Goal: Information Seeking & Learning: Check status

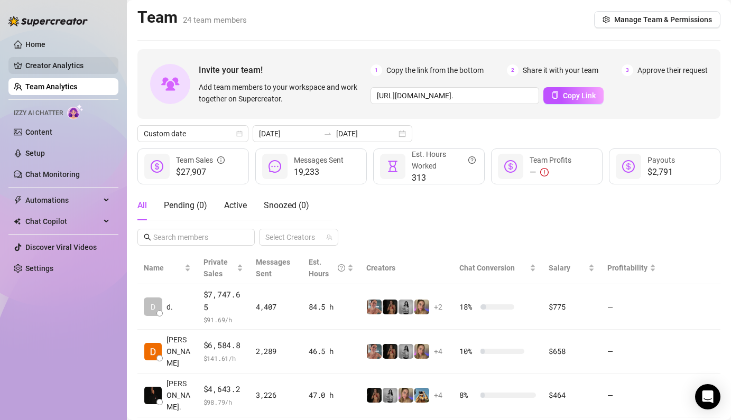
scroll to position [208, 0]
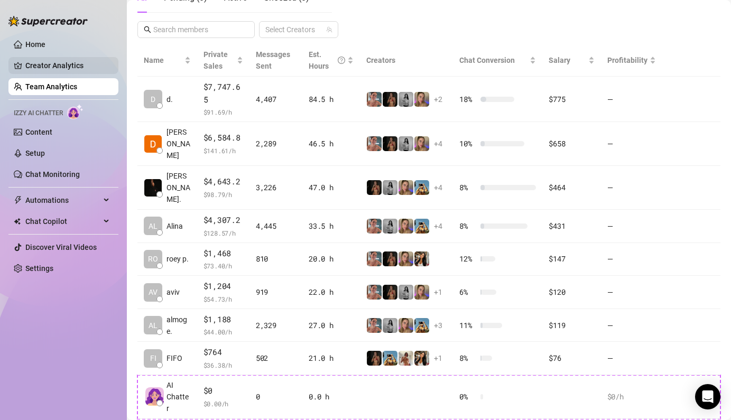
click at [78, 71] on link "Creator Analytics" at bounding box center [67, 65] width 85 height 17
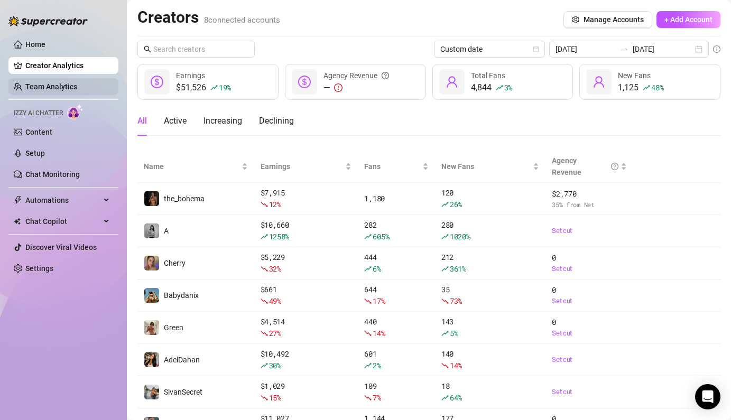
click at [64, 88] on link "Team Analytics" at bounding box center [51, 87] width 52 height 8
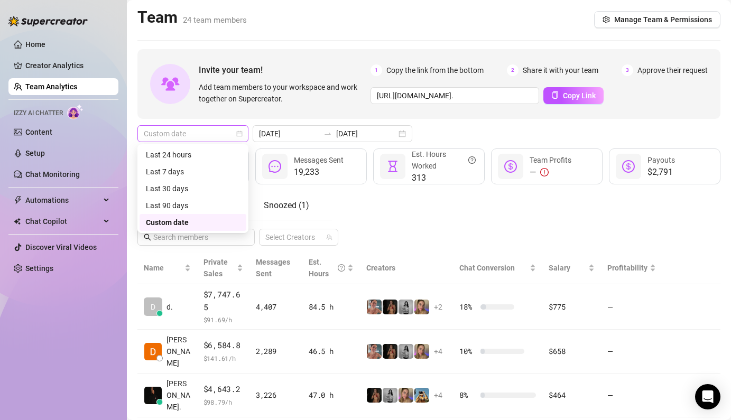
click at [196, 129] on span "Custom date" at bounding box center [193, 134] width 98 height 16
click at [213, 155] on div "Last 24 hours" at bounding box center [193, 155] width 94 height 12
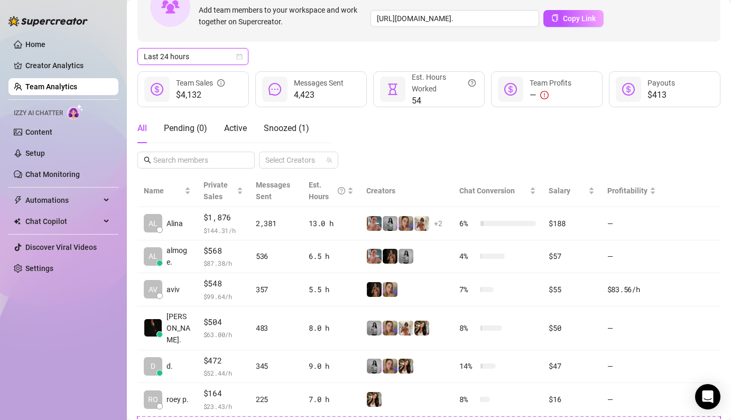
scroll to position [36, 0]
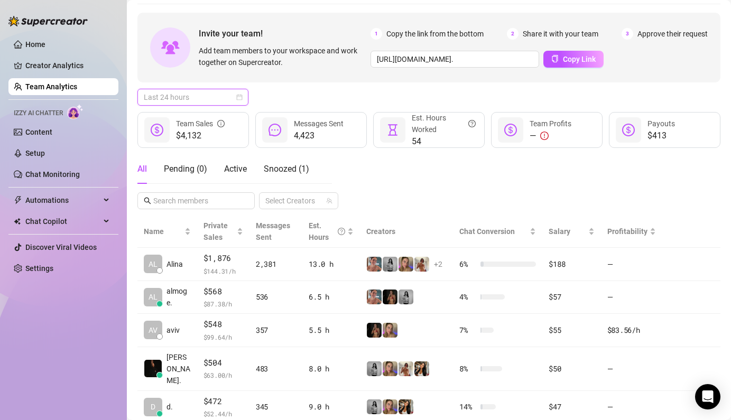
click at [175, 93] on span "Last 24 hours" at bounding box center [193, 97] width 98 height 16
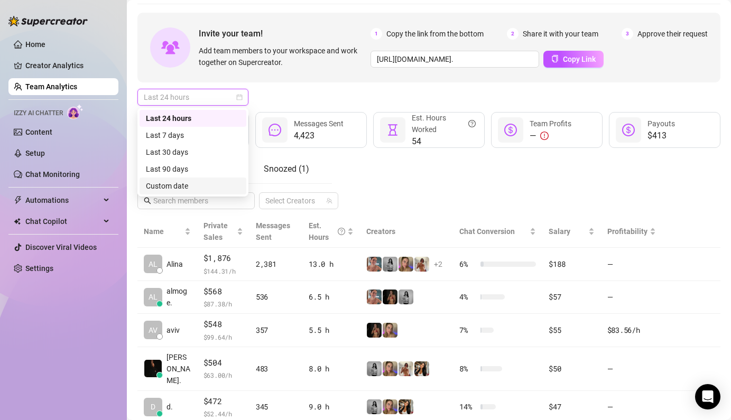
click at [178, 191] on div "Custom date" at bounding box center [193, 186] width 94 height 12
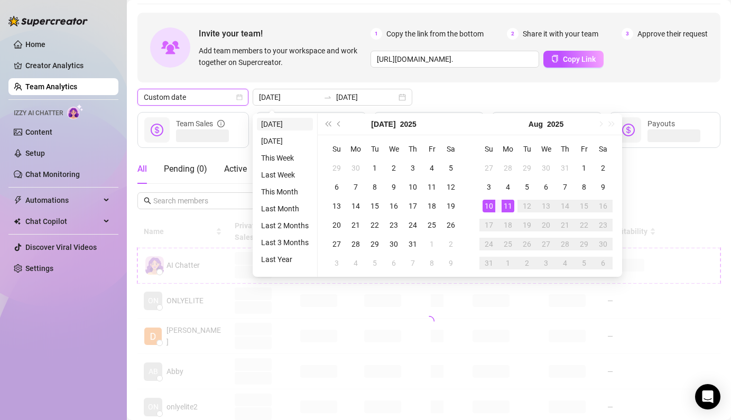
type input "[DATE]"
click at [277, 127] on li "[DATE]" at bounding box center [285, 124] width 56 height 13
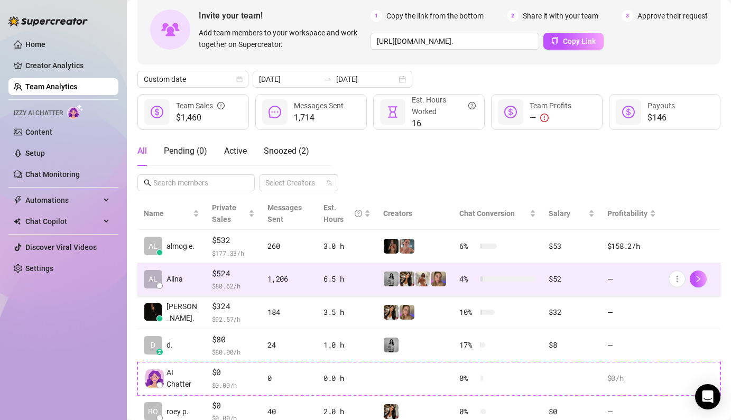
scroll to position [0, 0]
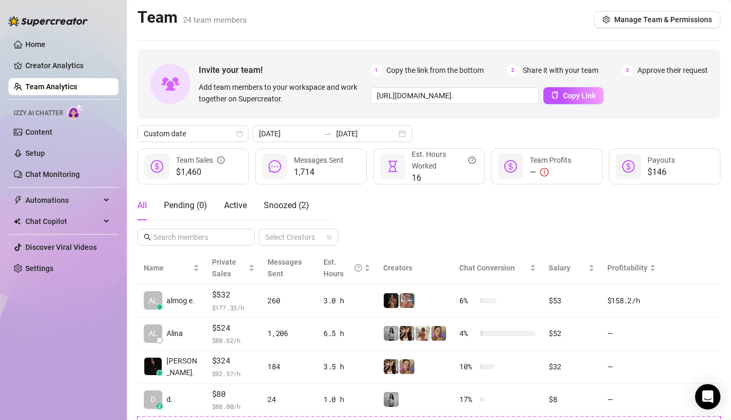
click at [77, 89] on link "Team Analytics" at bounding box center [51, 87] width 52 height 8
